Goal: Complete application form

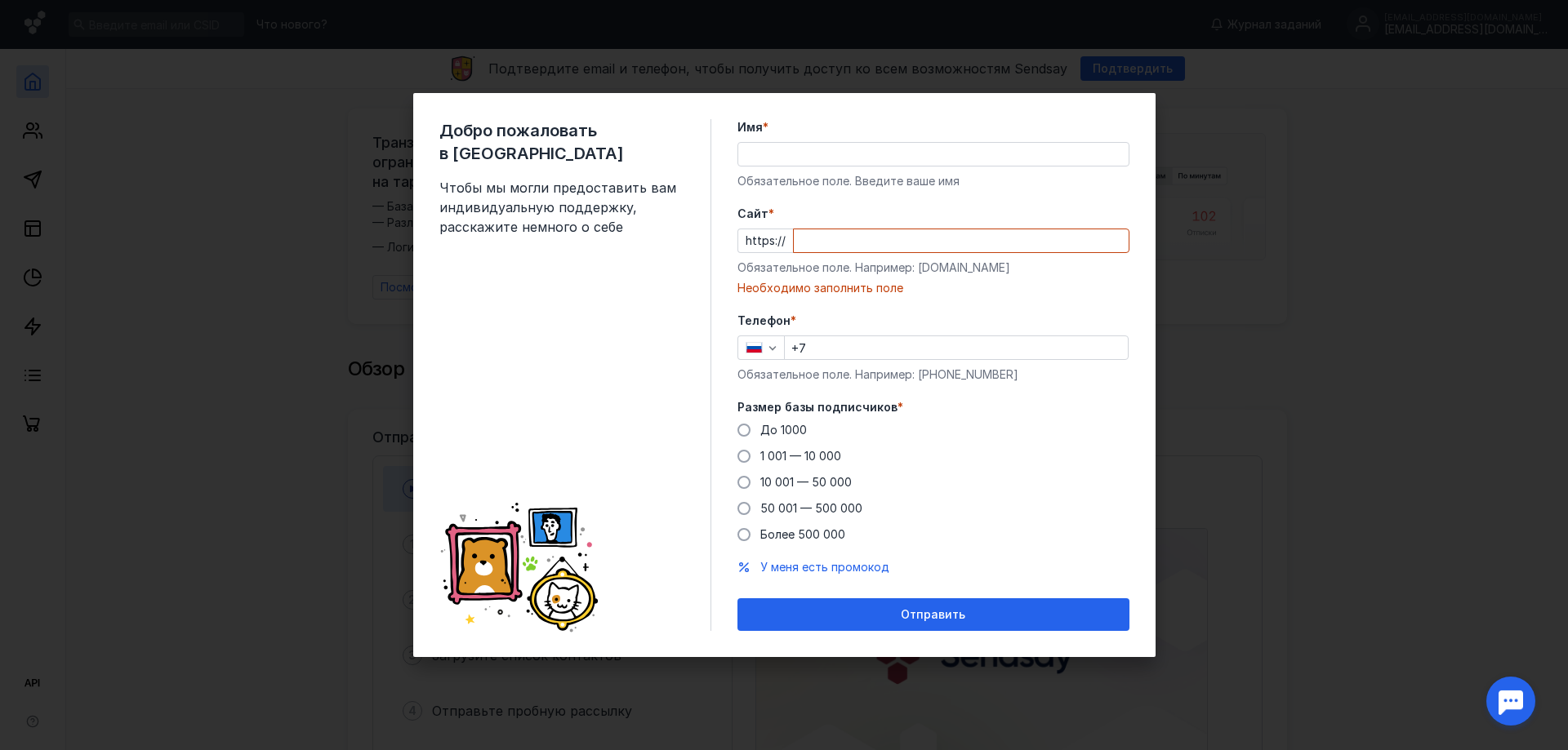
drag, startPoint x: 834, startPoint y: 280, endPoint x: 994, endPoint y: 278, distance: 160.0
click at [988, 284] on div "Cайт * https:// Обязательное поле. Например: [DOMAIN_NAME] Необходимо заполнить…" at bounding box center [933, 251] width 392 height 91
click at [994, 277] on div "Cайт * https:// Обязательное поле. Например: [DOMAIN_NAME] Необходимо заполнить…" at bounding box center [933, 251] width 392 height 91
click at [924, 259] on div "Обязательное поле. Например: [DOMAIN_NAME]" at bounding box center [933, 267] width 392 height 16
drag, startPoint x: 916, startPoint y: 270, endPoint x: 992, endPoint y: 271, distance: 76.0
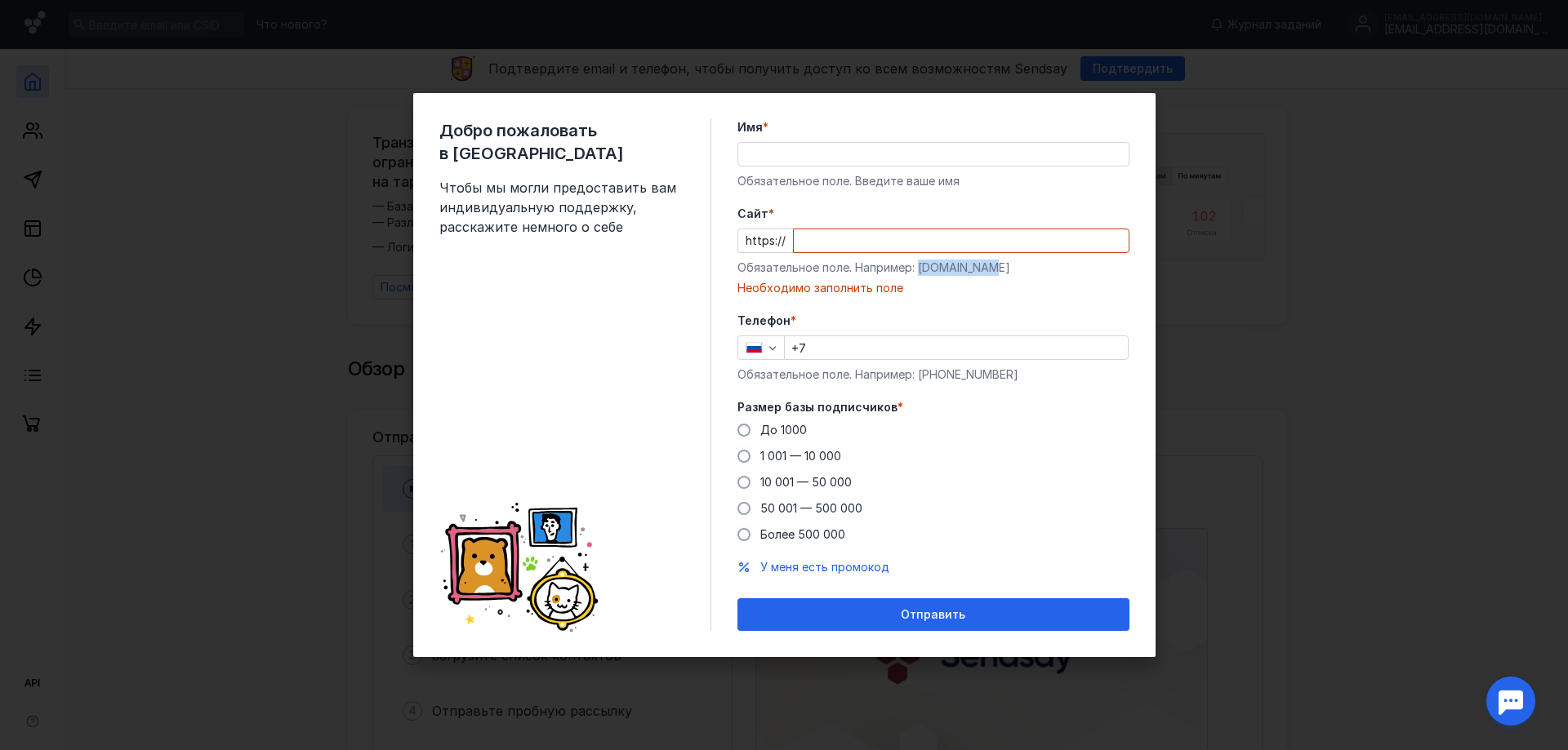
click at [992, 271] on div "Обязательное поле. Например: [DOMAIN_NAME]" at bounding box center [933, 267] width 392 height 16
copy div "[DOMAIN_NAME]"
click at [887, 247] on input "Cайт *" at bounding box center [962, 241] width 335 height 23
paste input "[DOMAIN_NAME]"
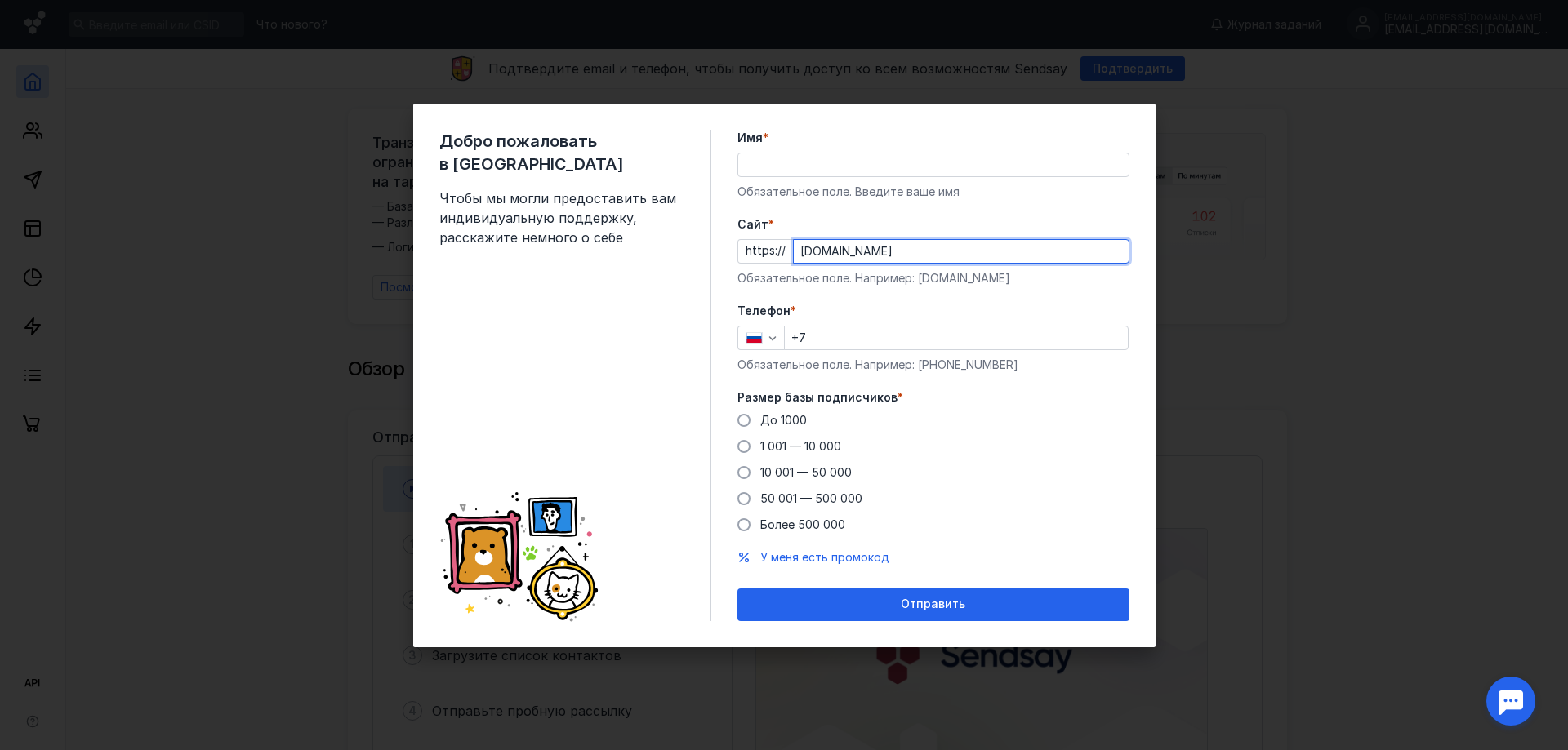
type input "[DOMAIN_NAME]"
click at [900, 216] on label "Cайт *" at bounding box center [933, 224] width 392 height 16
click at [900, 240] on input "[DOMAIN_NAME]" at bounding box center [962, 251] width 335 height 23
click at [1000, 322] on div "Телефон * +7 Обязательное поле. Например: [PHONE_NUMBER]" at bounding box center [933, 337] width 392 height 70
click at [829, 180] on div "Имя * Обязательное поле. Введите ваше имя" at bounding box center [933, 165] width 392 height 70
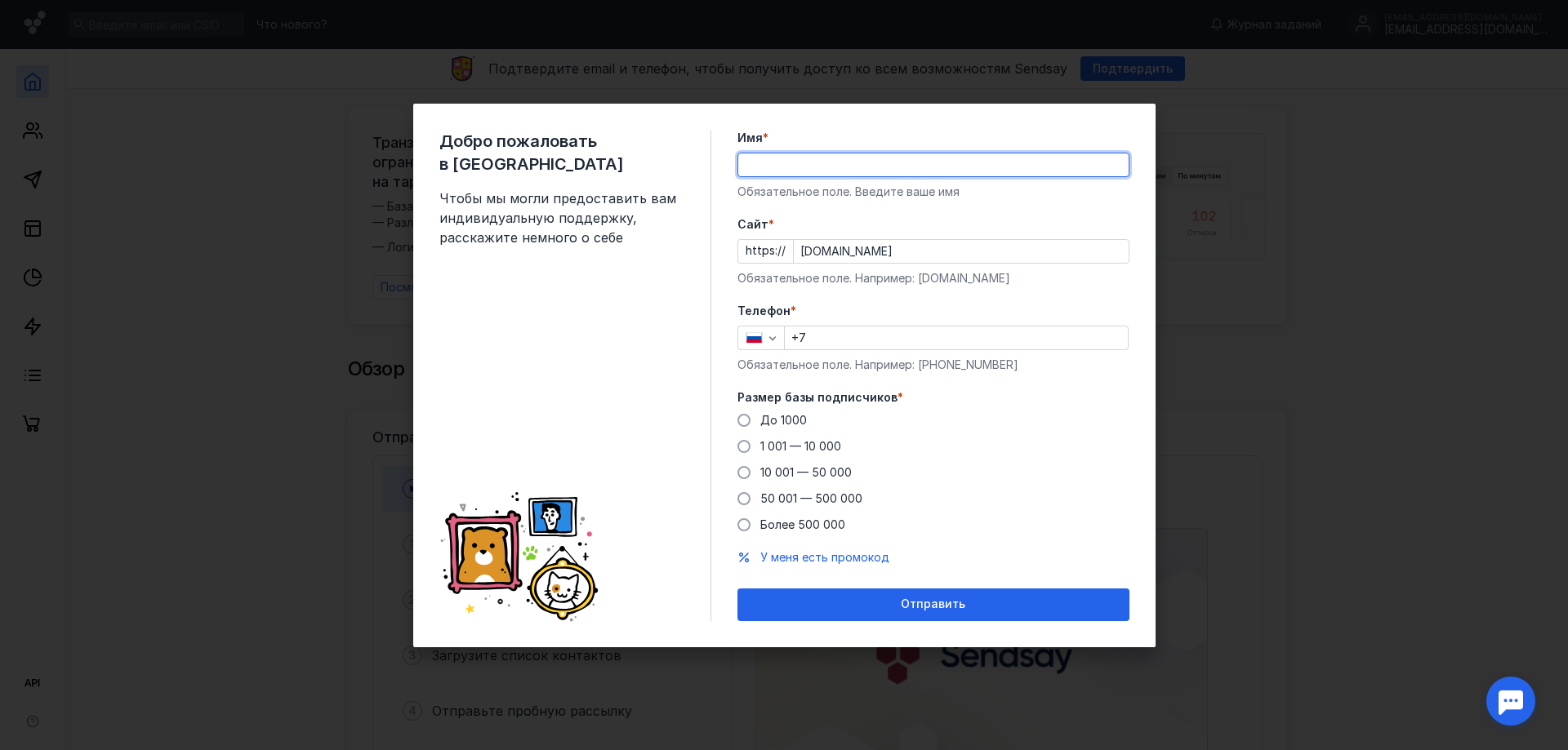
click at [831, 166] on input "Имя *" at bounding box center [933, 165] width 391 height 23
type input "[PERSON_NAME]"
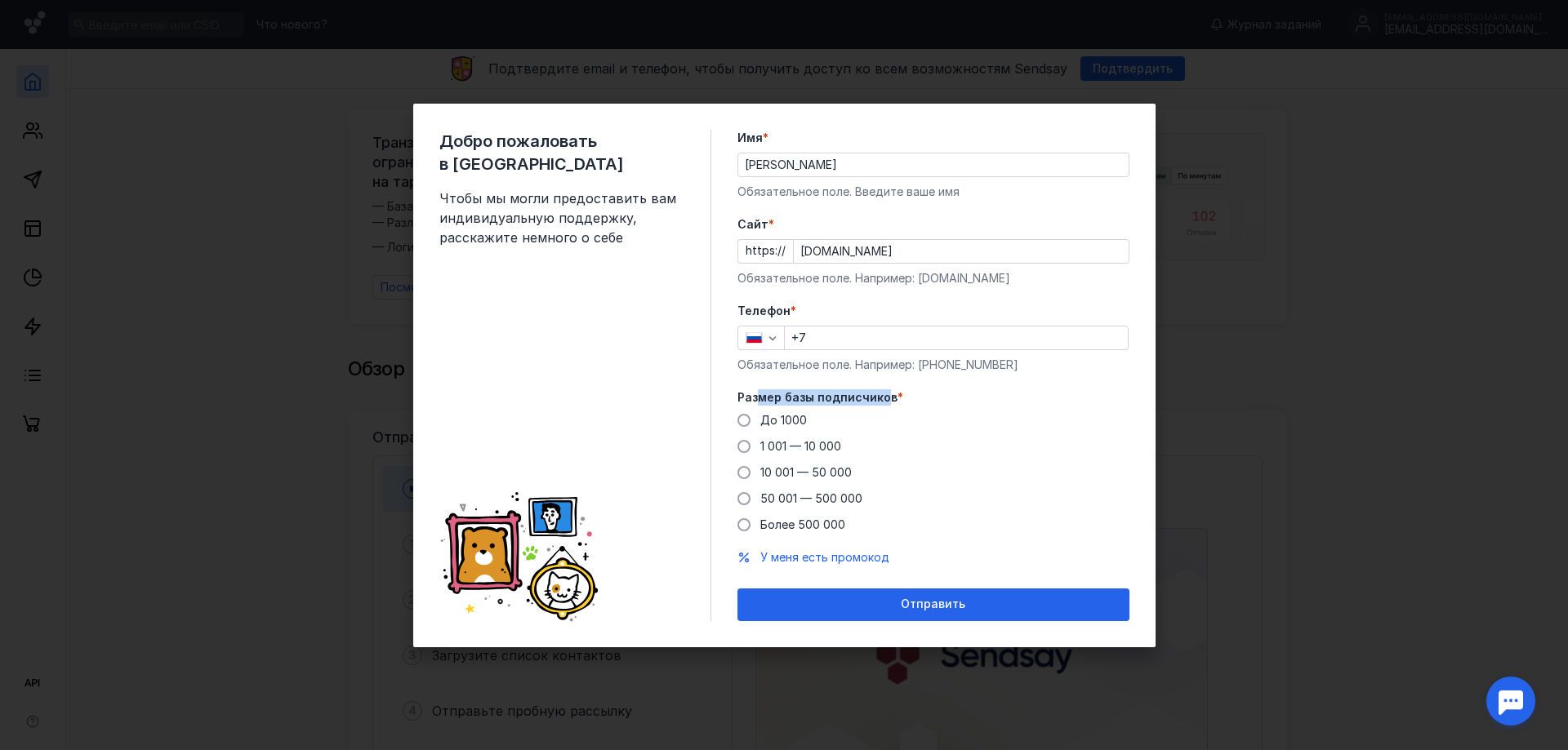
drag, startPoint x: 762, startPoint y: 398, endPoint x: 903, endPoint y: 394, distance: 141.1
click at [892, 398] on label "Размер базы подписчиков *" at bounding box center [933, 397] width 392 height 16
click at [925, 384] on form "Имя * [PERSON_NAME] Обязательное поле. Введите ваше имя [PERSON_NAME] * https:/…" at bounding box center [933, 376] width 392 height 491
drag, startPoint x: 461, startPoint y: 199, endPoint x: 637, endPoint y: 216, distance: 176.8
click at [637, 216] on div "Добро пожаловать в Sendsay Чтобы мы могли предоставить вам индивидуальную подде…" at bounding box center [784, 375] width 743 height 544
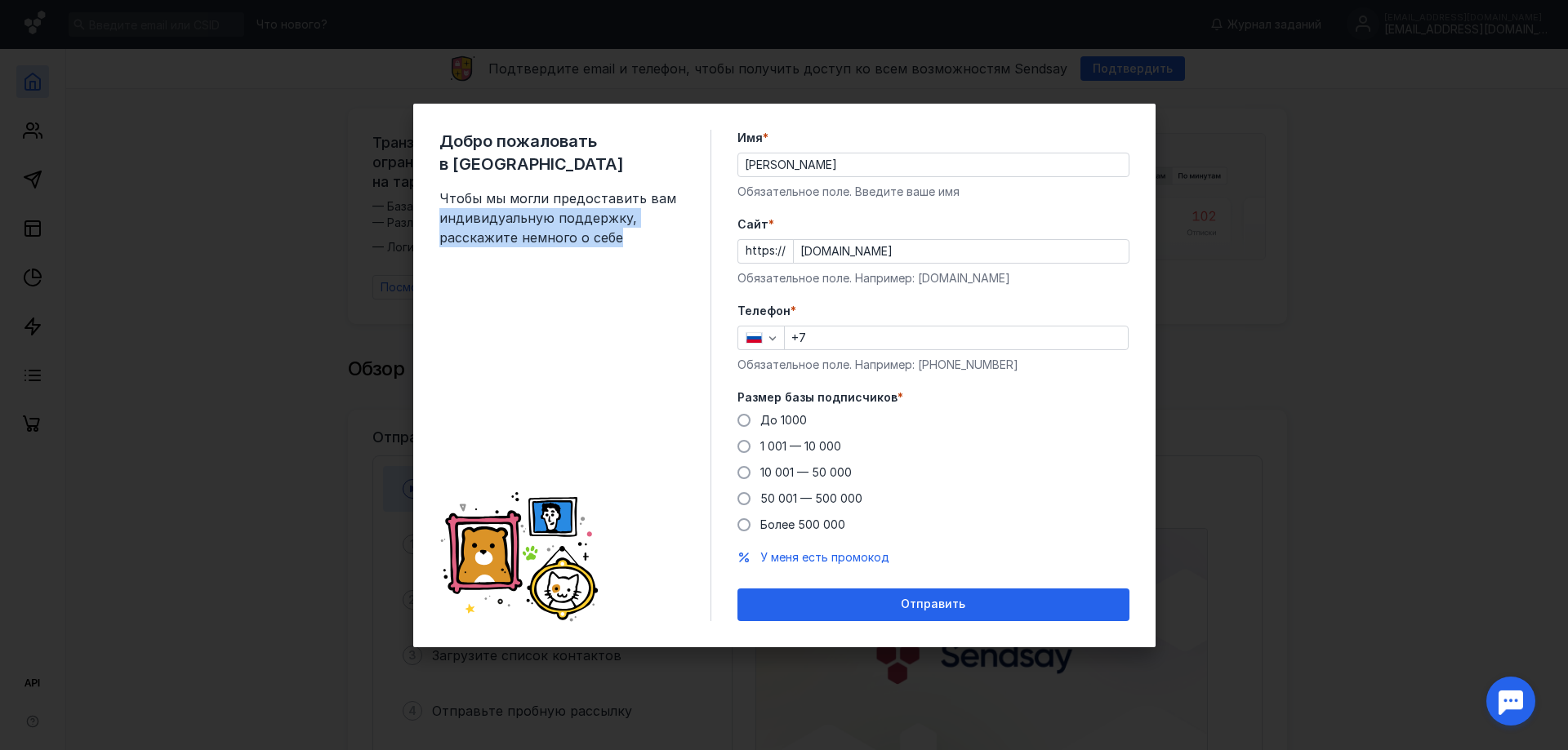
click at [619, 247] on div "Добро пожаловать в Sendsay Чтобы мы могли предоставить вам индивидуальную подде…" at bounding box center [575, 376] width 272 height 491
click at [1327, 287] on div "Добро пожаловать в Sendsay Чтобы мы могли предоставить вам индивидуальную подде…" at bounding box center [784, 375] width 1568 height 750
click at [1325, 287] on div "Добро пожаловать в Sendsay Чтобы мы могли предоставить вам индивидуальную подде…" at bounding box center [784, 375] width 1568 height 750
click at [861, 381] on form "Имя * [PERSON_NAME] Обязательное поле. Введите ваше имя [PERSON_NAME] * https:/…" at bounding box center [933, 376] width 392 height 491
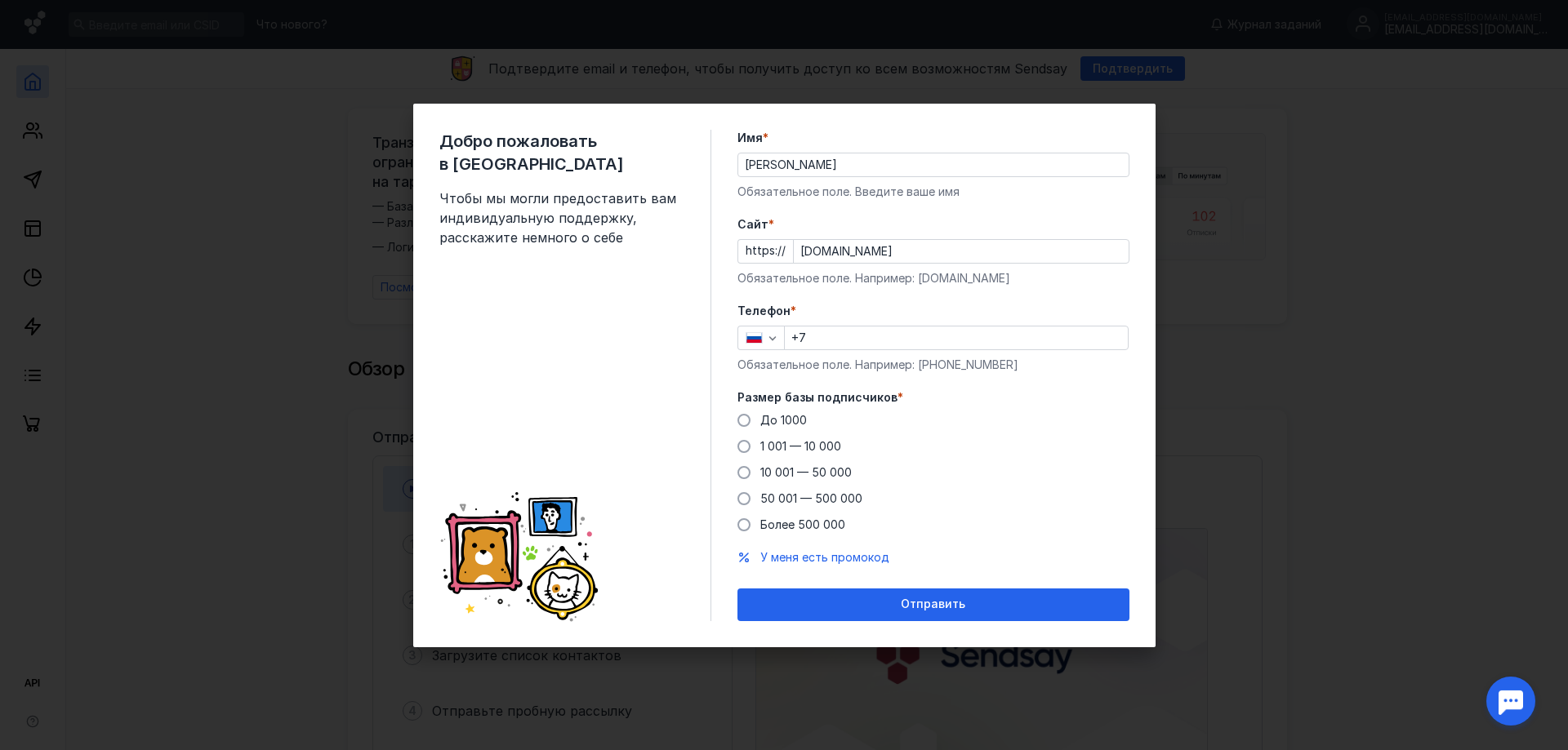
click at [334, 84] on div "Добро пожаловать в Sendsay Чтобы мы могли предоставить вам индивидуальную подде…" at bounding box center [784, 375] width 1568 height 750
click at [644, 64] on div "Добро пожаловать в Sendsay Чтобы мы могли предоставить вам индивидуальную подде…" at bounding box center [784, 375] width 1568 height 750
click at [1405, 470] on div "Добро пожаловать в Sendsay Чтобы мы могли предоставить вам индивидуальную подде…" at bounding box center [784, 375] width 1568 height 750
